Goal: Transaction & Acquisition: Purchase product/service

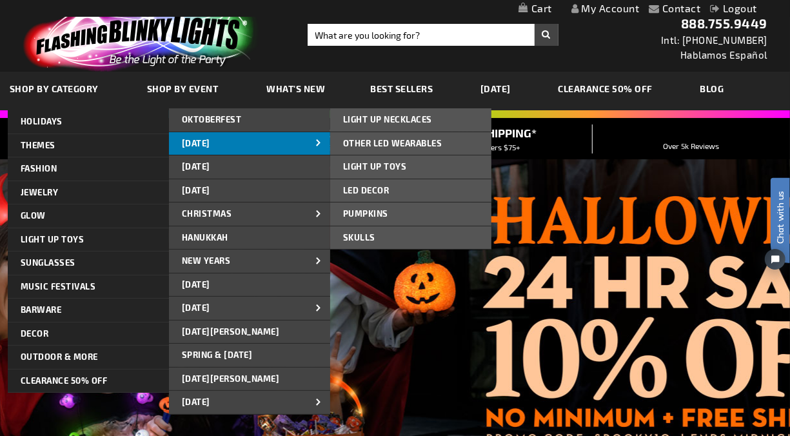
click at [210, 145] on span "[DATE]" at bounding box center [196, 143] width 28 height 10
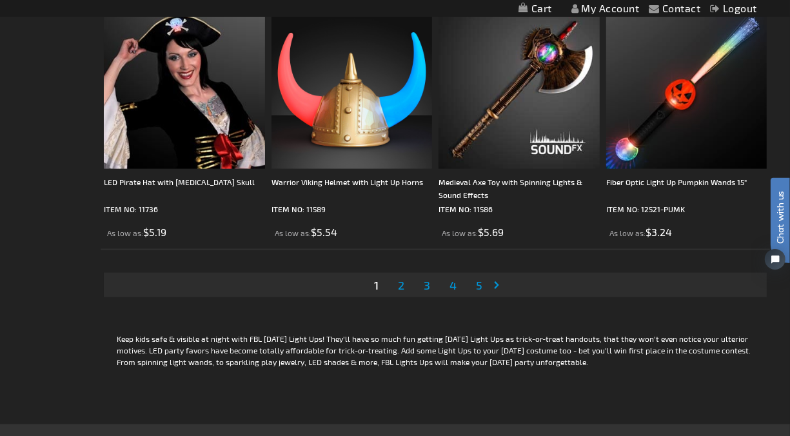
scroll to position [3871, 0]
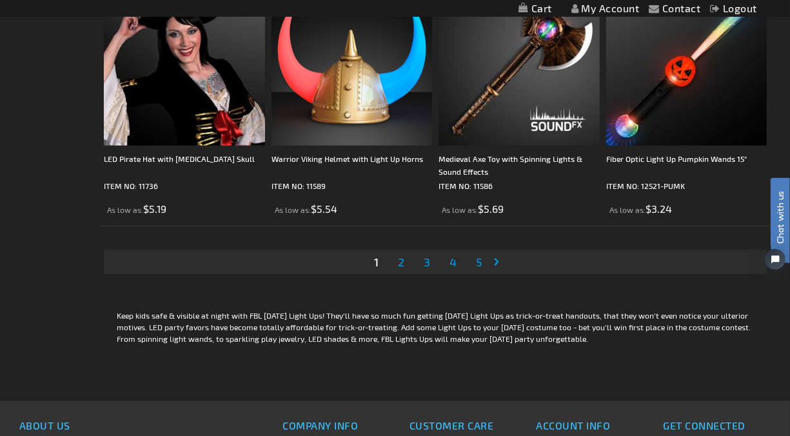
click at [399, 263] on span "2" at bounding box center [401, 262] width 6 height 14
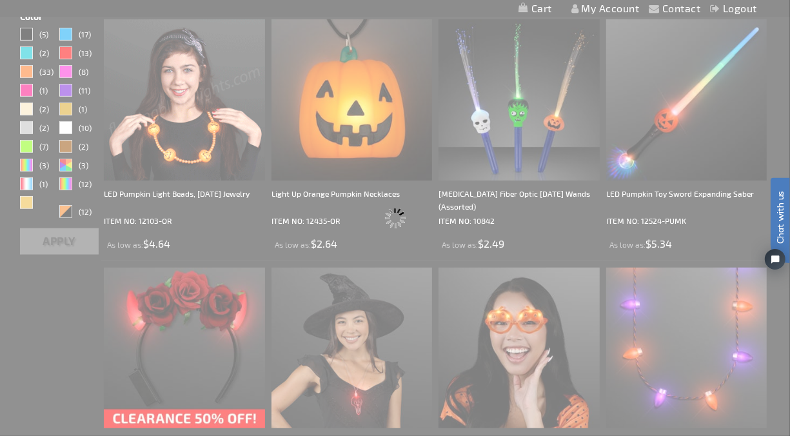
scroll to position [0, 0]
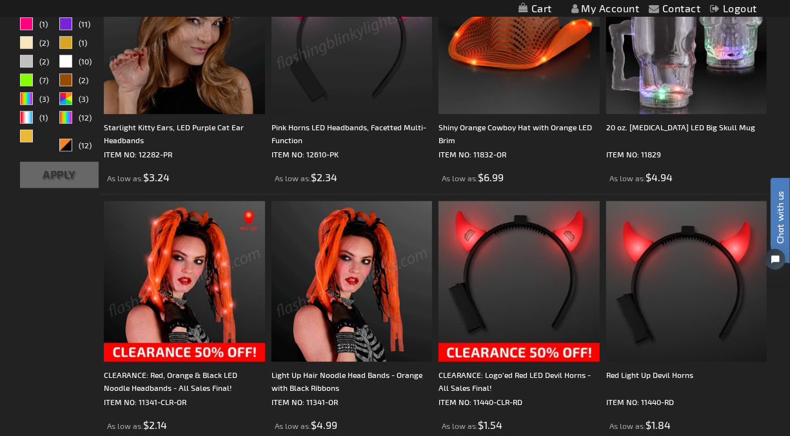
scroll to position [502, 0]
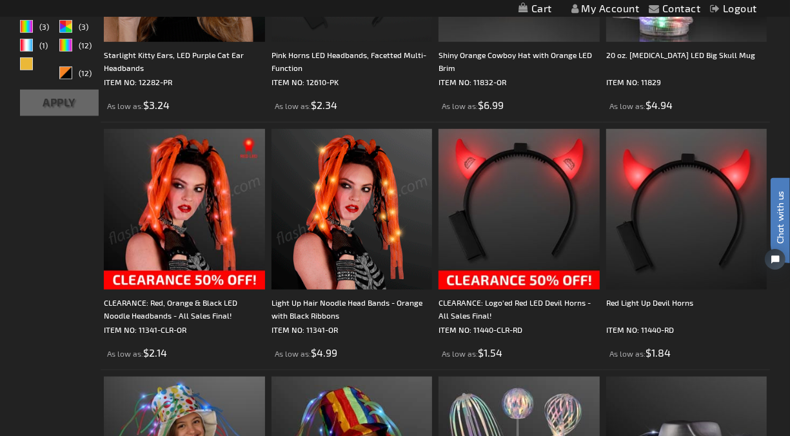
click at [168, 208] on img at bounding box center [184, 209] width 161 height 161
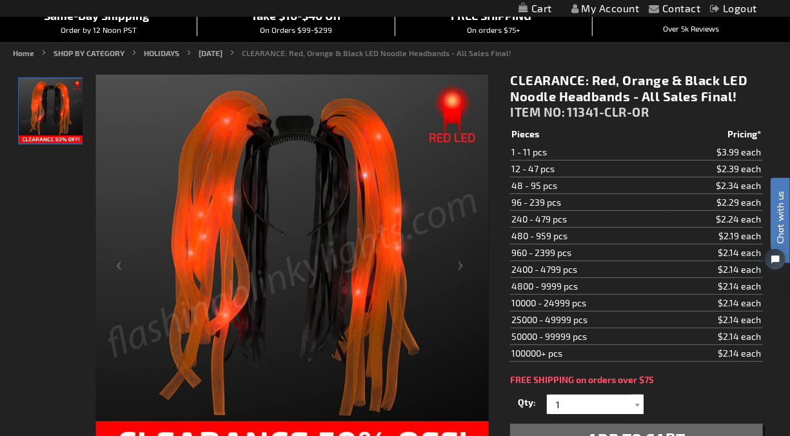
scroll to position [72, 0]
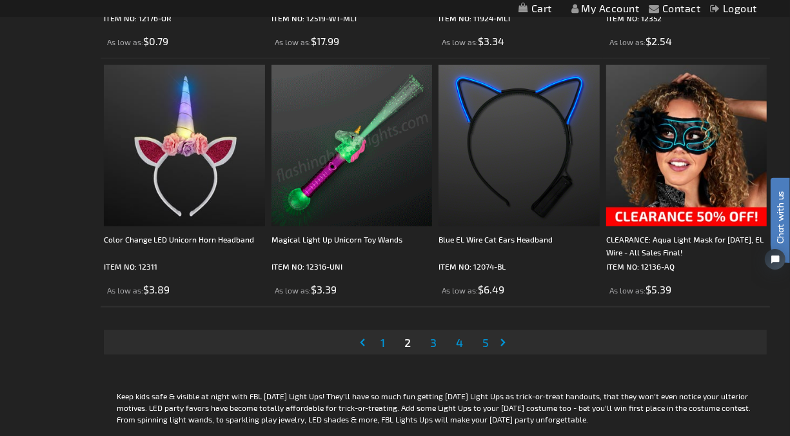
scroll to position [3800, 0]
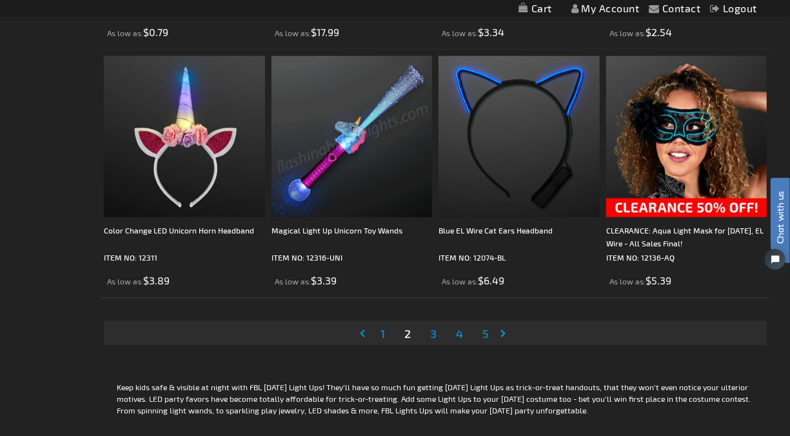
click at [382, 328] on span "1" at bounding box center [383, 333] width 5 height 14
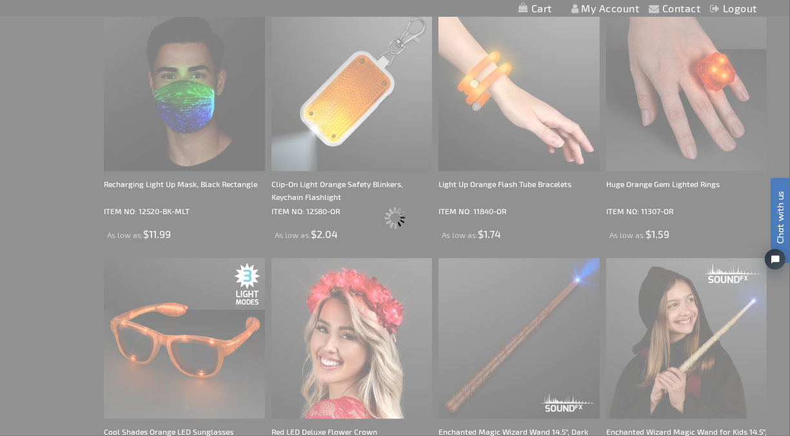
scroll to position [208, 0]
